Goal: Book appointment/travel/reservation

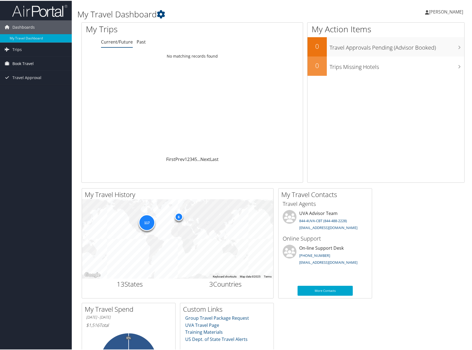
click at [23, 65] on span "Book Travel" at bounding box center [22, 63] width 21 height 14
click at [24, 94] on link "Book/Manage Online Trips" at bounding box center [36, 90] width 72 height 8
